Goal: Submit feedback/report problem

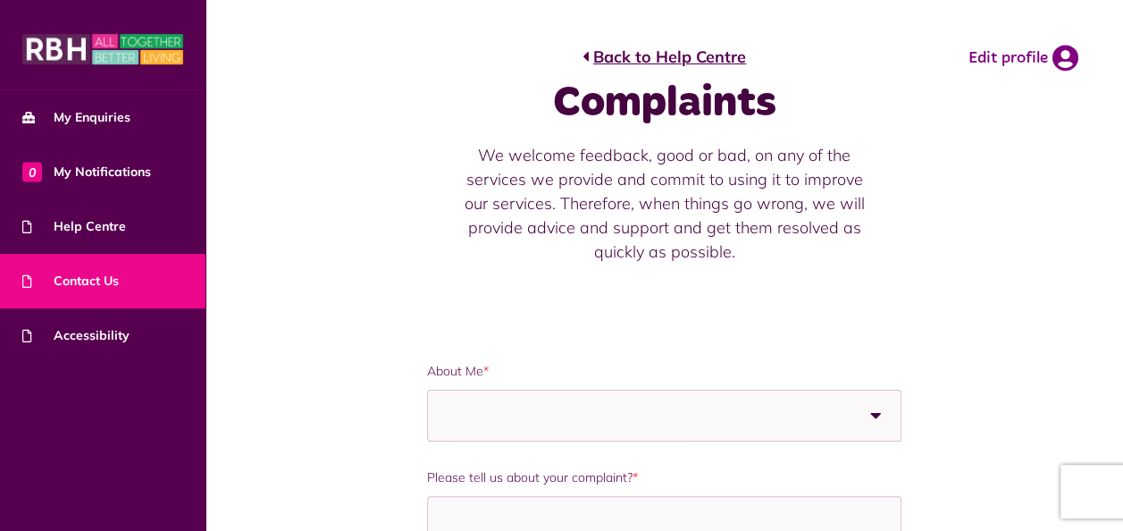
click at [121, 284] on link "Contact Us" at bounding box center [103, 281] width 206 height 55
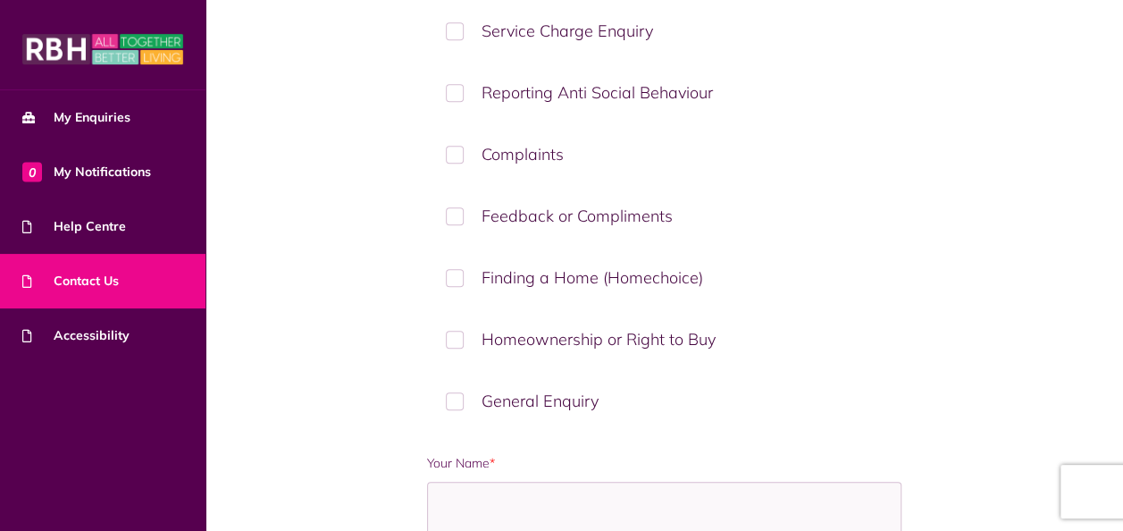
scroll to position [485, 0]
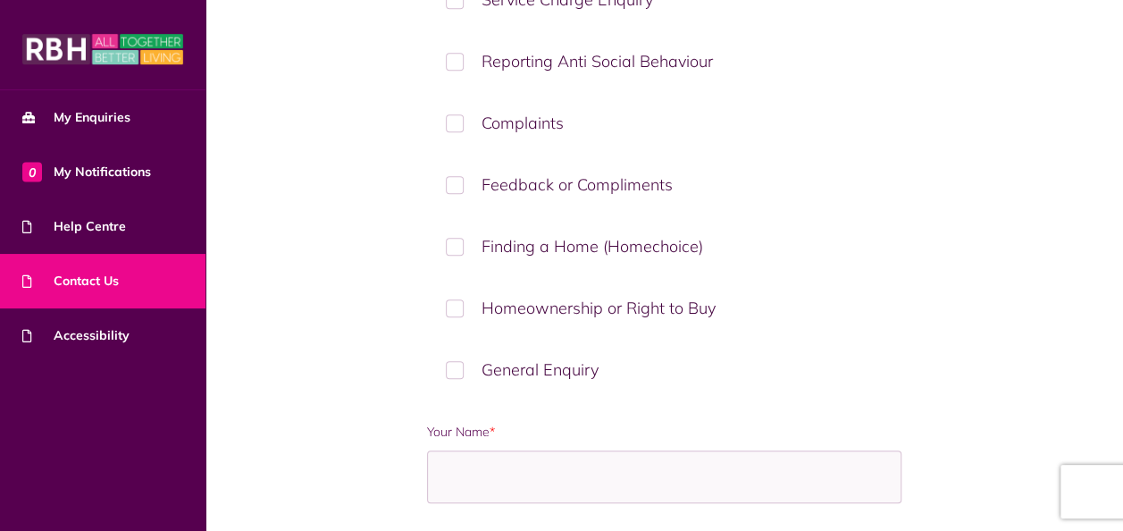
click at [506, 120] on label "Complaints" at bounding box center [664, 122] width 474 height 53
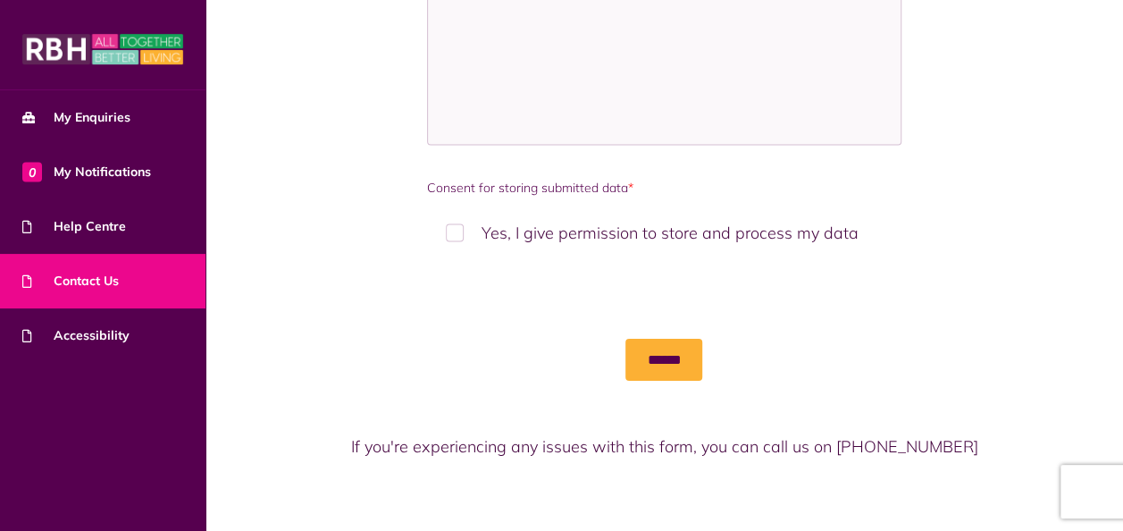
scroll to position [309, 0]
